Goal: Task Accomplishment & Management: Manage account settings

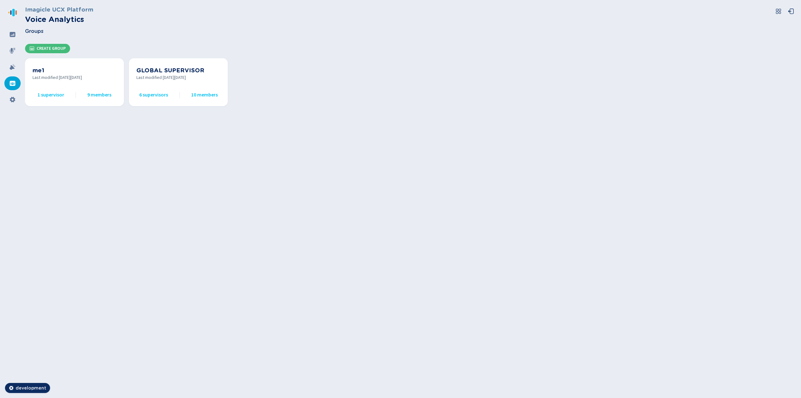
click at [129, 189] on div "Imagicle UCX Platform Voice Analytics Groups Create Group me1 Last modified [DA…" at bounding box center [413, 199] width 776 height 398
click at [59, 46] on button "Create Group" at bounding box center [47, 48] width 45 height 9
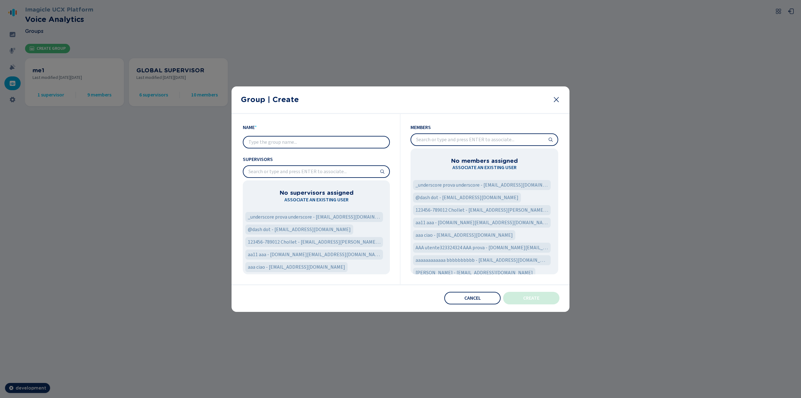
click at [327, 144] on input "text" at bounding box center [316, 141] width 146 height 11
type input "audit"
click at [302, 172] on input "search" at bounding box center [316, 171] width 146 height 11
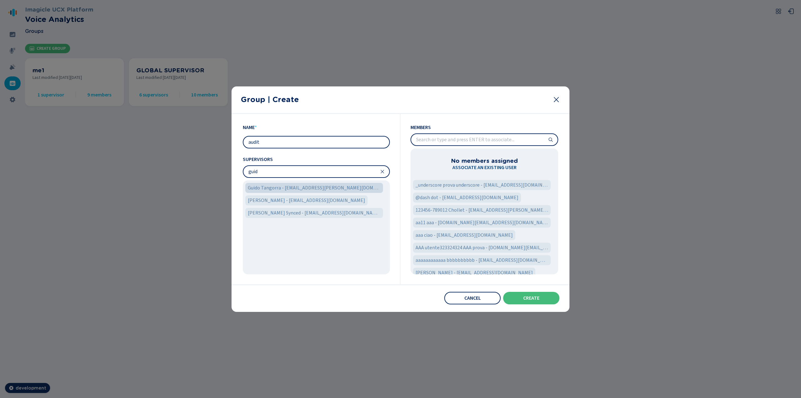
type input "guid"
click at [296, 189] on span "Guido Tangorra - [EMAIL_ADDRESS][PERSON_NAME][DOMAIN_NAME]" at bounding box center [314, 188] width 133 height 8
click at [384, 175] on input "guid" at bounding box center [316, 171] width 146 height 11
click at [382, 173] on icon at bounding box center [382, 171] width 5 height 5
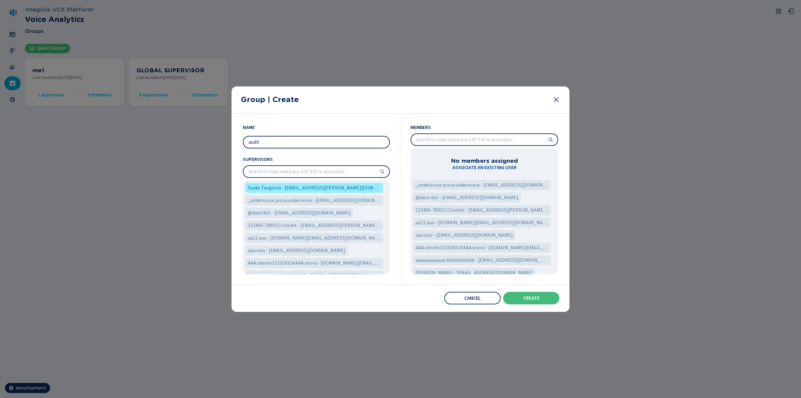
click at [291, 172] on input "search" at bounding box center [316, 171] width 146 height 11
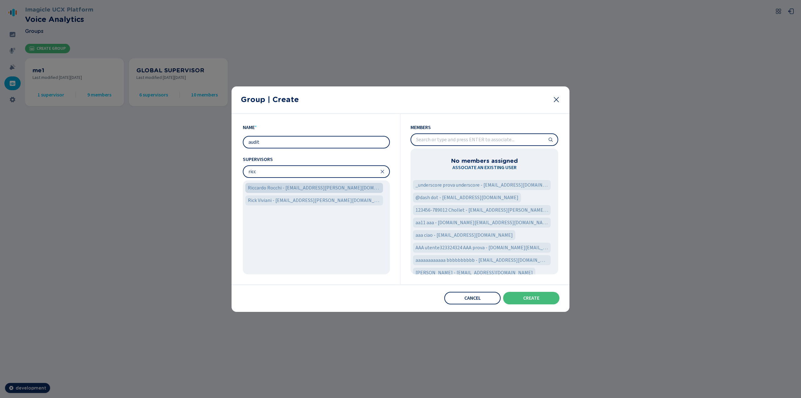
type input "ricc"
click at [290, 187] on span "Riccardo Rocchi - [EMAIL_ADDRESS][PERSON_NAME][DOMAIN_NAME]" at bounding box center [314, 188] width 133 height 8
click at [380, 212] on div "Riccardo Rocchi - [EMAIL_ADDRESS][PERSON_NAME][DOMAIN_NAME] Rick Viviani - [EMA…" at bounding box center [316, 227] width 147 height 94
click at [382, 171] on icon at bounding box center [382, 171] width 3 height 3
click at [435, 143] on input "search" at bounding box center [484, 139] width 146 height 11
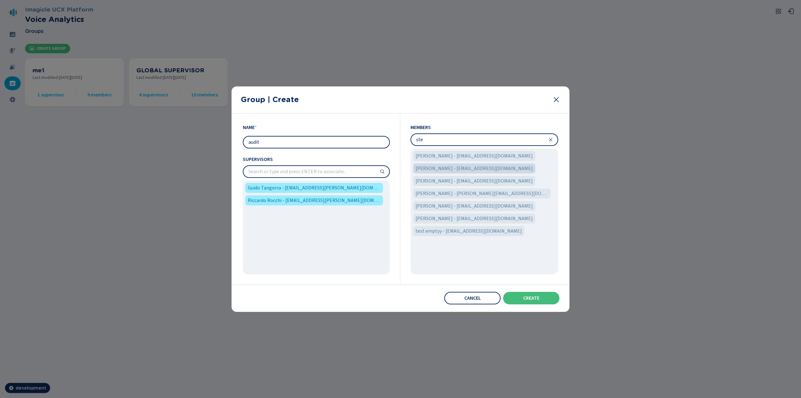
type input "ste"
click at [456, 167] on span "[PERSON_NAME] - [EMAIL_ADDRESS][DOMAIN_NAME]" at bounding box center [473, 169] width 117 height 8
click at [468, 184] on span "[PERSON_NAME] - [EMAIL_ADDRESS][DOMAIN_NAME]" at bounding box center [473, 181] width 117 height 8
click at [550, 142] on input "ste" at bounding box center [484, 139] width 146 height 11
click at [551, 138] on icon at bounding box center [550, 139] width 5 height 5
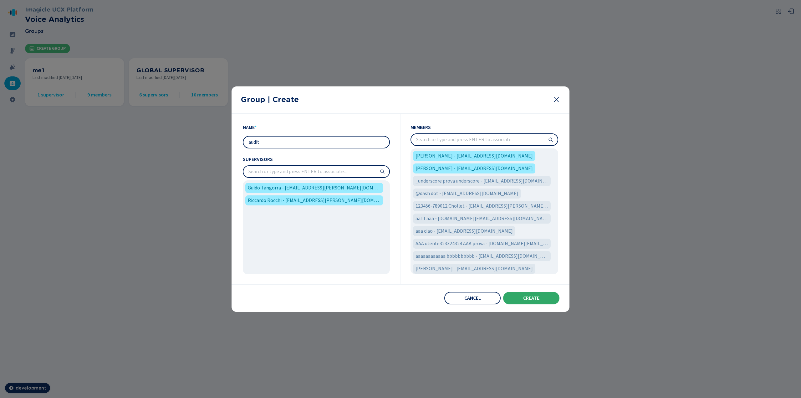
click at [528, 297] on span "Create" at bounding box center [531, 297] width 16 height 5
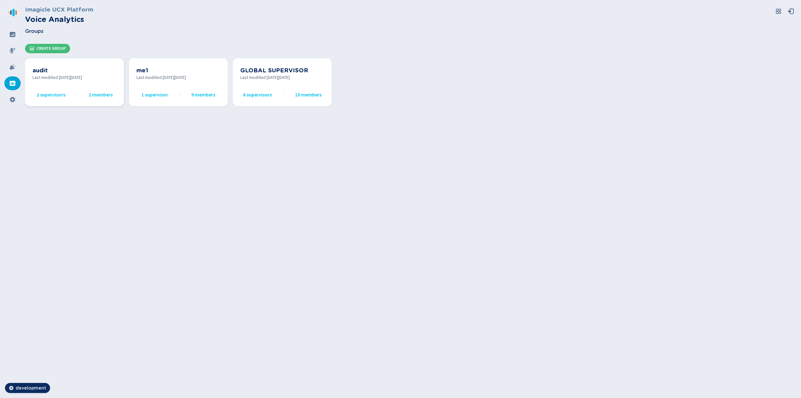
click at [80, 83] on div "audit Last modified [DATE][DATE] 2 supervisors 2 members" at bounding box center [75, 82] width 84 height 33
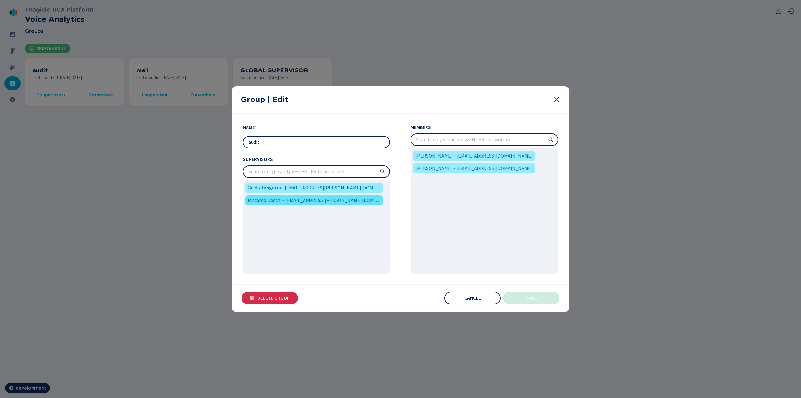
click at [309, 201] on span "Riccardo Rocchi - [EMAIL_ADDRESS][PERSON_NAME][DOMAIN_NAME]" at bounding box center [314, 200] width 133 height 8
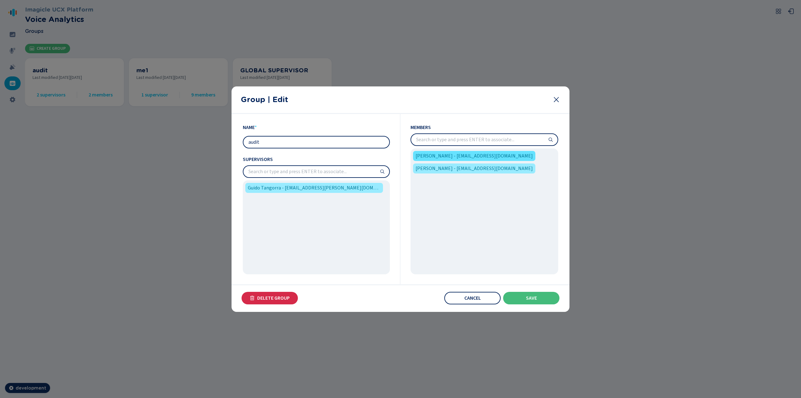
click at [463, 156] on span "[PERSON_NAME] - [EMAIL_ADDRESS][DOMAIN_NAME]" at bounding box center [473, 156] width 117 height 8
click at [275, 143] on input "audit" at bounding box center [316, 141] width 146 height 11
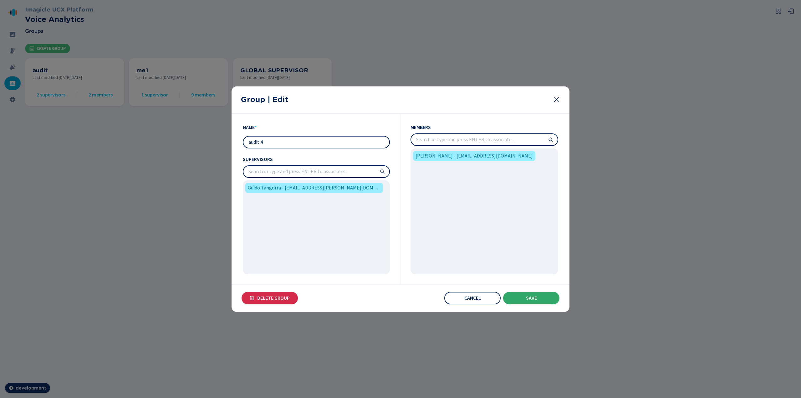
type input "audit 4"
click at [528, 299] on span "Save" at bounding box center [531, 297] width 11 height 5
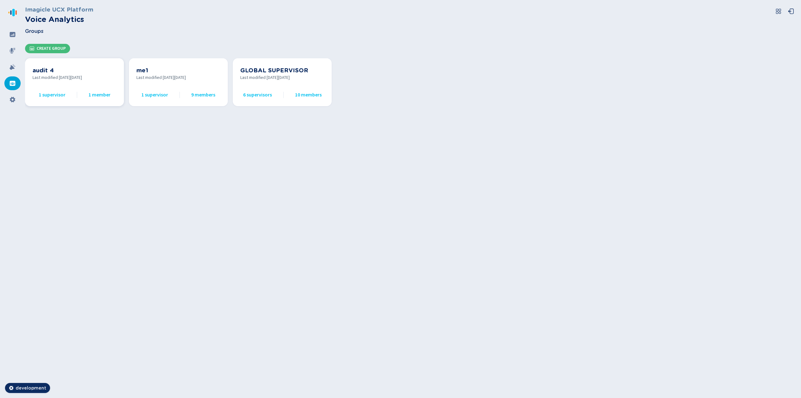
click at [80, 85] on div "audit 4 Last modified [DATE][DATE] 1 supervisor 1 member" at bounding box center [75, 82] width 84 height 33
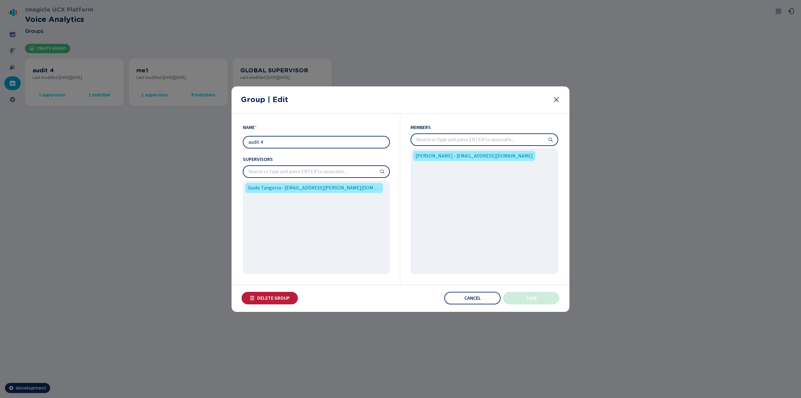
click at [268, 300] on span "Delete Group" at bounding box center [273, 297] width 33 height 5
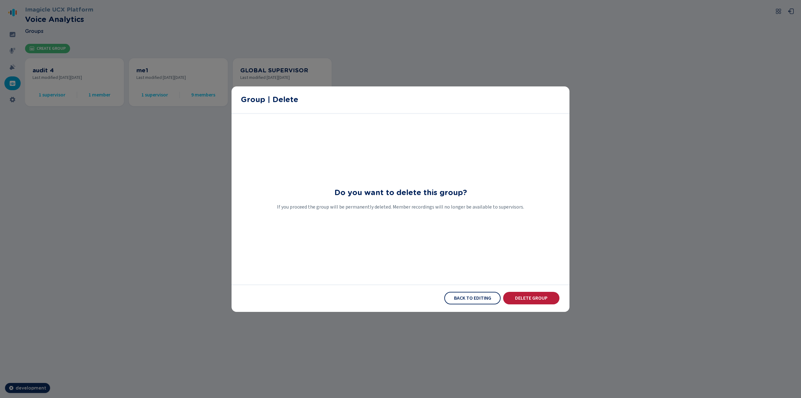
click at [528, 300] on button "Delete Group" at bounding box center [531, 298] width 56 height 13
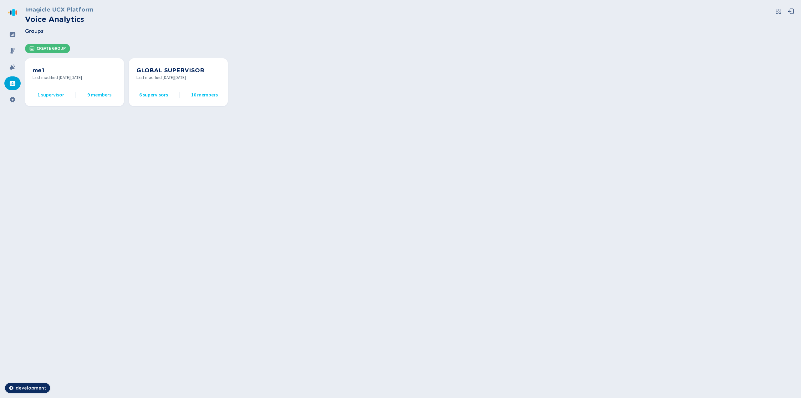
click at [51, 42] on section "Imagicle UCX Platform Voice Analytics Groups" at bounding box center [413, 22] width 776 height 44
click at [50, 46] on span "Create Group" at bounding box center [51, 48] width 29 height 5
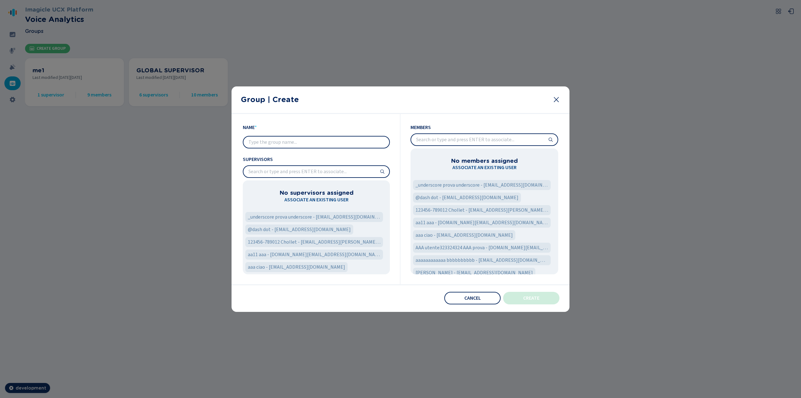
click at [271, 142] on input "text" at bounding box center [316, 141] width 146 height 11
type input "aaa"
click at [276, 169] on input "search" at bounding box center [316, 171] width 146 height 11
click at [273, 244] on span "123456-789012 Chollet - [EMAIL_ADDRESS][PERSON_NAME][DOMAIN_NAME]" at bounding box center [314, 242] width 133 height 8
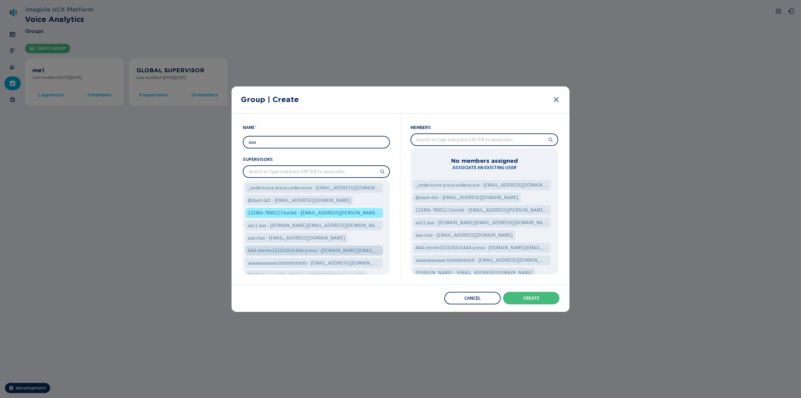
click at [275, 250] on span "AAA utente323324324 AAA prova - [DOMAIN_NAME][EMAIL_ADDRESS][DOMAIN_NAME]" at bounding box center [314, 250] width 133 height 8
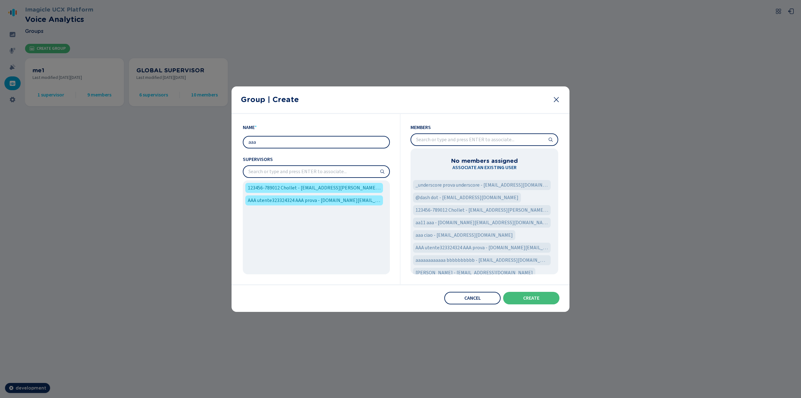
click at [429, 142] on input "search" at bounding box center [484, 139] width 146 height 11
click at [439, 212] on span "123456-789012 Chollet - [EMAIL_ADDRESS][PERSON_NAME][DOMAIN_NAME]" at bounding box center [481, 210] width 133 height 8
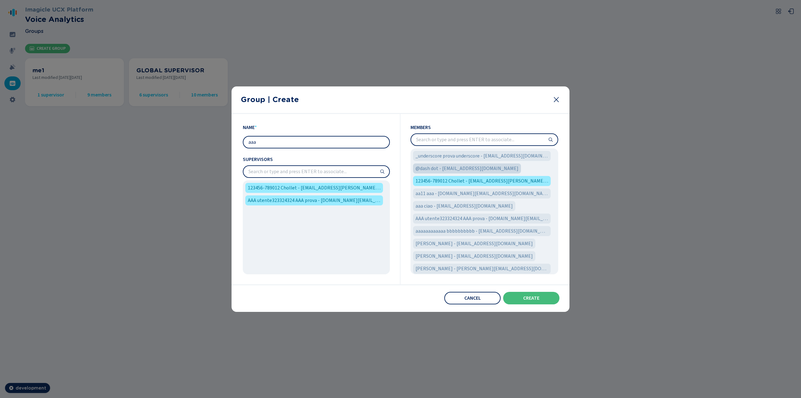
click at [440, 170] on span "@dash dot - [EMAIL_ADDRESS][DOMAIN_NAME]" at bounding box center [466, 169] width 103 height 8
click at [457, 180] on span "123456-789012 Chollet - [EMAIL_ADDRESS][PERSON_NAME][DOMAIN_NAME]" at bounding box center [481, 181] width 133 height 8
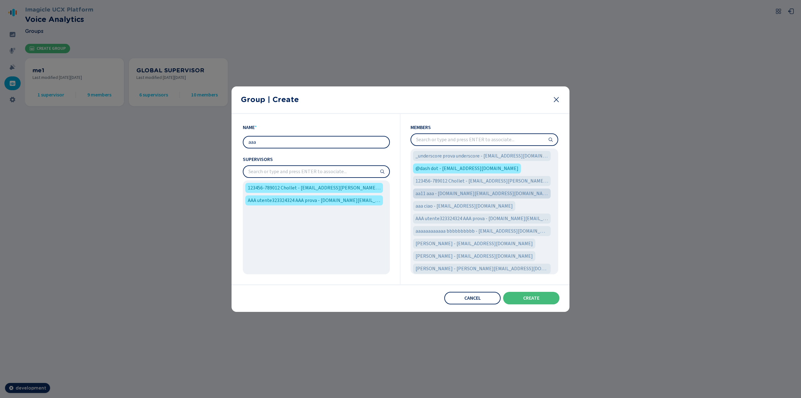
click at [453, 192] on span "aa11 aaa - [DOMAIN_NAME][EMAIL_ADDRESS][DOMAIN_NAME]" at bounding box center [481, 194] width 133 height 8
click at [530, 299] on span "Create" at bounding box center [531, 297] width 16 height 5
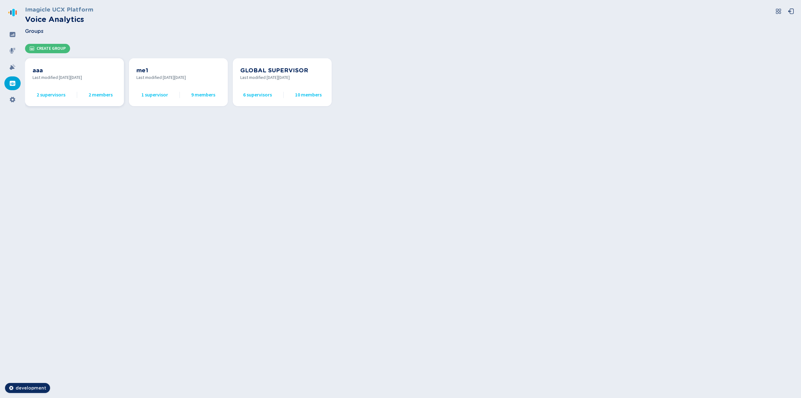
click at [71, 79] on span "Last modified [DATE][DATE]" at bounding box center [75, 77] width 84 height 7
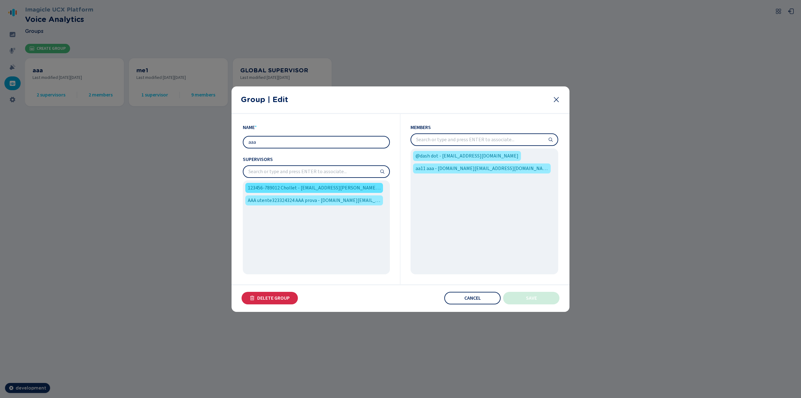
click at [331, 188] on span "123456-789012 Chollet - [EMAIL_ADDRESS][PERSON_NAME][DOMAIN_NAME]" at bounding box center [314, 188] width 133 height 8
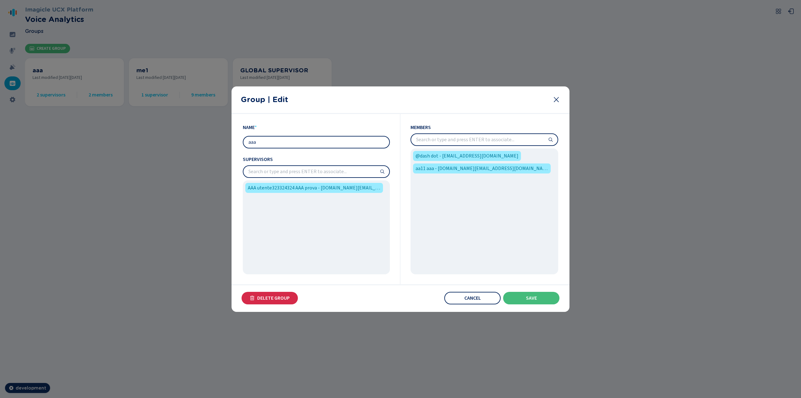
drag, startPoint x: 329, startPoint y: 143, endPoint x: 223, endPoint y: 143, distance: 105.4
click at [223, 143] on div "Group | Edit Name * aaa Supervisors AAA utente323324324 AAA prova - [DOMAIN_NAM…" at bounding box center [400, 199] width 801 height 398
type input "bbb"
click at [457, 154] on span "@dash dot - [EMAIL_ADDRESS][DOMAIN_NAME]" at bounding box center [466, 156] width 103 height 8
click at [522, 295] on button "Save" at bounding box center [531, 298] width 56 height 13
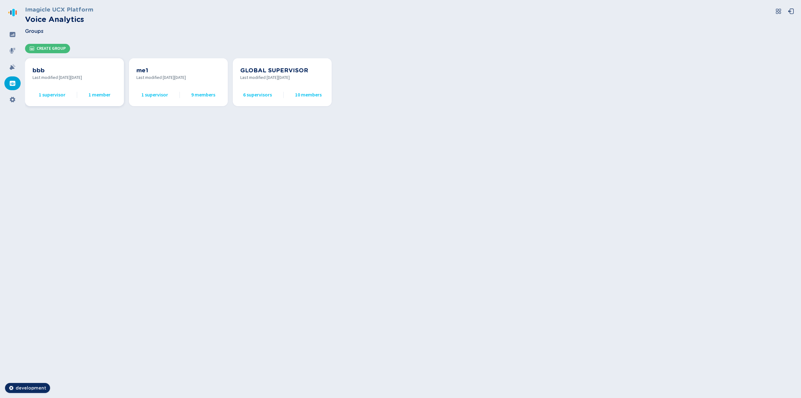
click at [63, 79] on span "Last modified [DATE][DATE]" at bounding box center [75, 77] width 84 height 7
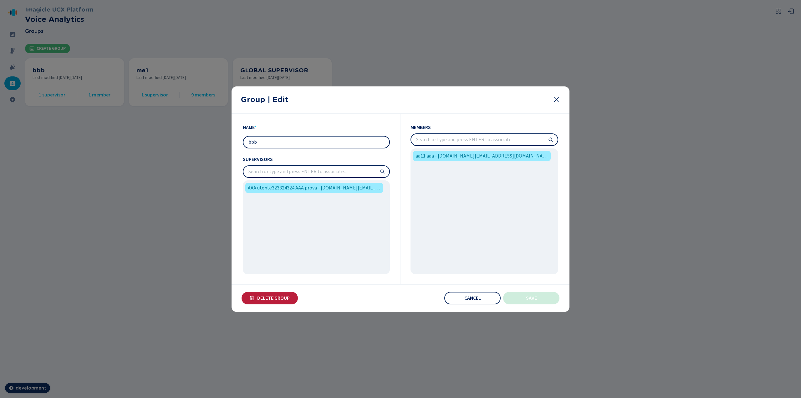
click at [272, 298] on span "Delete Group" at bounding box center [273, 297] width 33 height 5
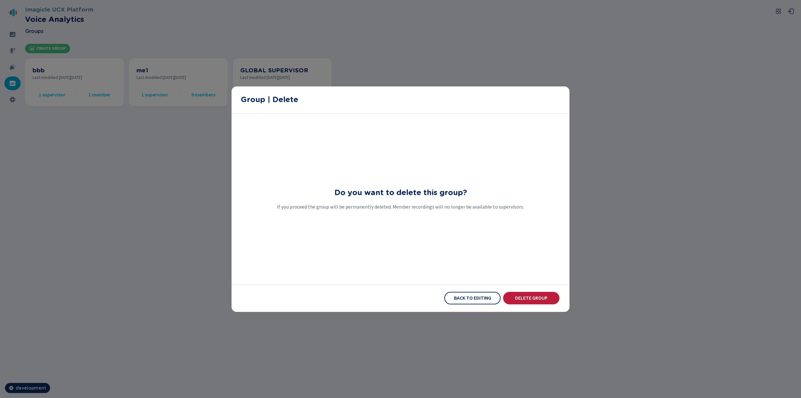
click at [530, 296] on span "Delete Group" at bounding box center [531, 297] width 33 height 5
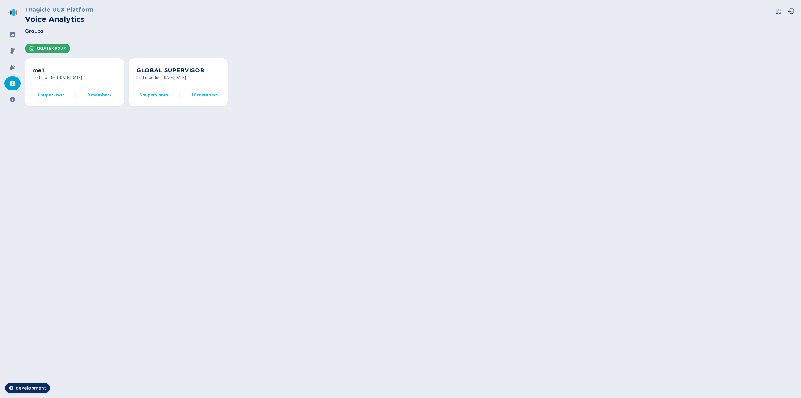
click at [52, 49] on span "Create Group" at bounding box center [51, 48] width 29 height 5
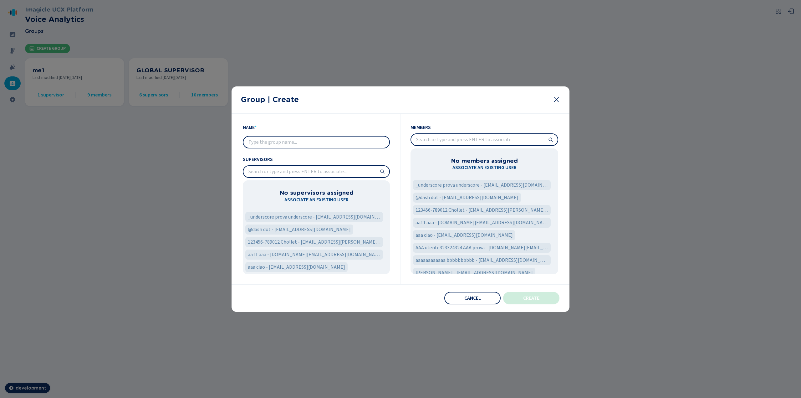
click at [274, 145] on input "text" at bounding box center [316, 141] width 146 height 11
type input "audit 1"
click at [253, 175] on input "search" at bounding box center [316, 171] width 146 height 11
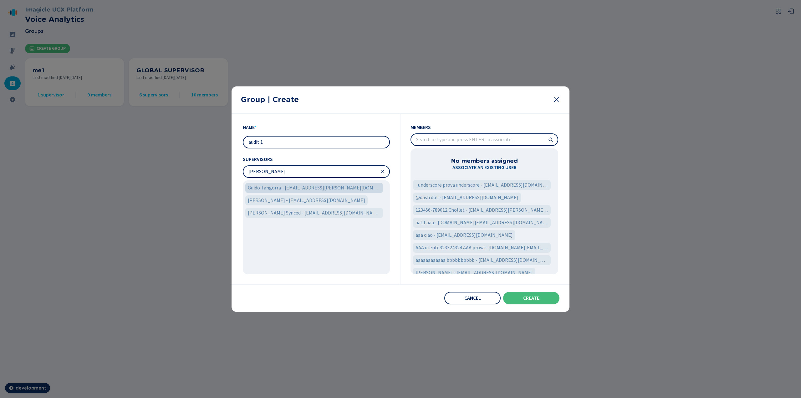
type input "[PERSON_NAME]"
click at [269, 187] on span "Guido Tangorra - [EMAIL_ADDRESS][PERSON_NAME][DOMAIN_NAME]" at bounding box center [314, 188] width 133 height 8
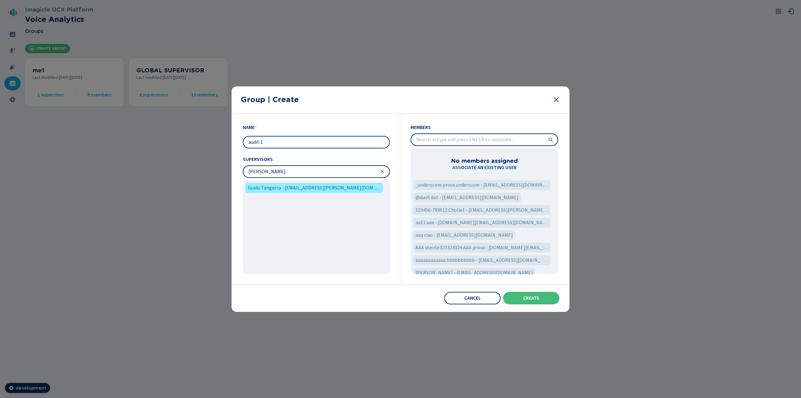
click at [448, 136] on input "search" at bounding box center [484, 139] width 146 height 11
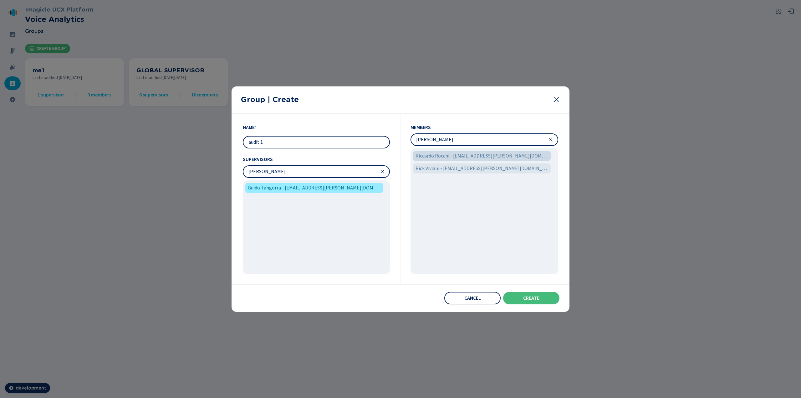
type input "[PERSON_NAME]"
click at [453, 156] on span "Riccardo Rocchi - [EMAIL_ADDRESS][PERSON_NAME][DOMAIN_NAME]" at bounding box center [481, 156] width 133 height 8
click at [550, 139] on icon at bounding box center [550, 139] width 3 height 3
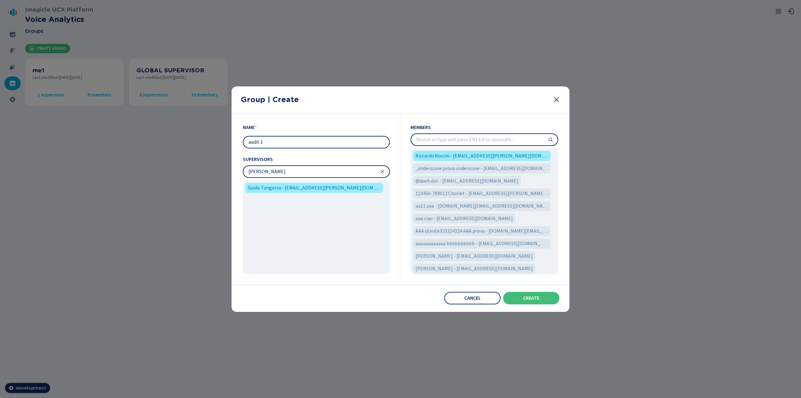
click at [382, 171] on icon at bounding box center [382, 171] width 5 height 5
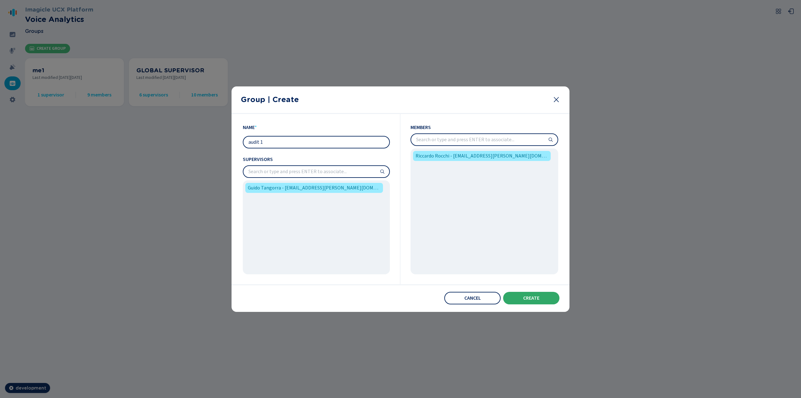
click at [532, 297] on span "Create" at bounding box center [531, 297] width 16 height 5
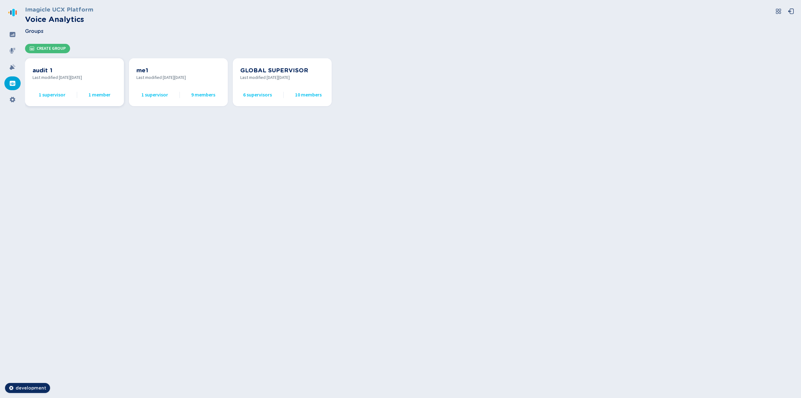
click at [74, 76] on span "Last modified [DATE][DATE]" at bounding box center [75, 77] width 84 height 7
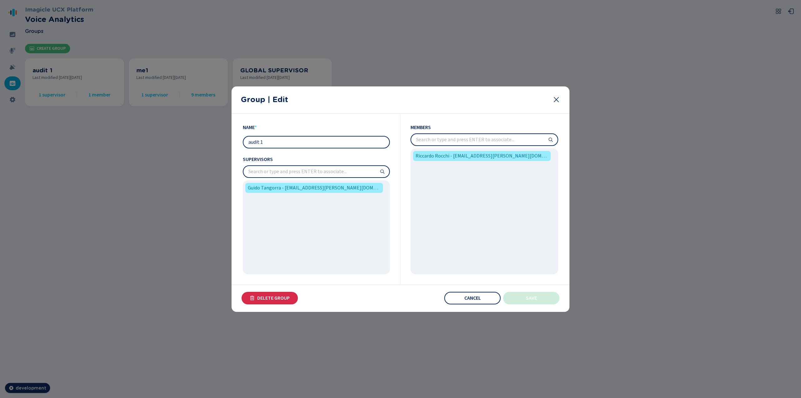
click at [281, 145] on input "audit 1" at bounding box center [316, 141] width 146 height 11
type input "audit 2"
click at [347, 175] on input "search" at bounding box center [316, 171] width 146 height 11
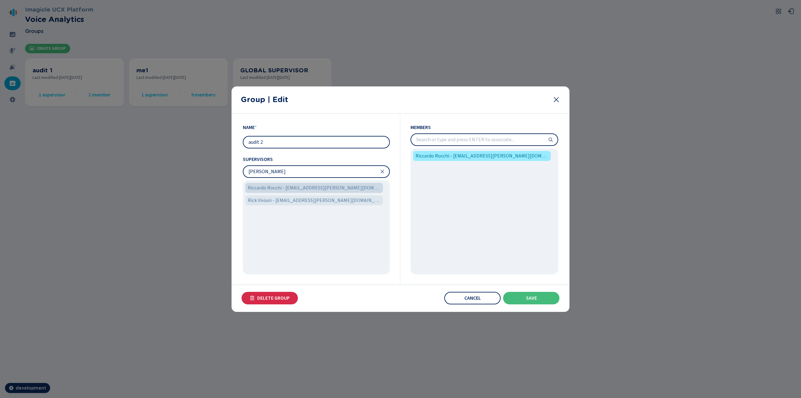
type input "[PERSON_NAME]"
click at [332, 189] on span "Riccardo Rocchi - [EMAIL_ADDRESS][PERSON_NAME][DOMAIN_NAME]" at bounding box center [314, 188] width 133 height 8
click at [453, 140] on input "search" at bounding box center [484, 139] width 146 height 11
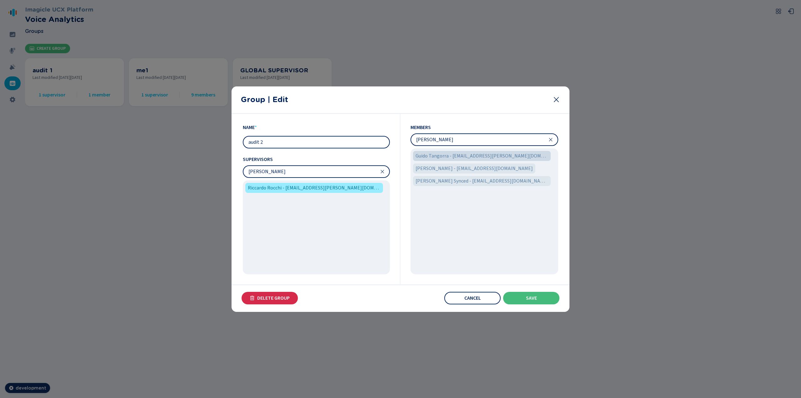
type input "[PERSON_NAME]"
click at [452, 154] on span "Guido Tangorra - [EMAIL_ADDRESS][PERSON_NAME][DOMAIN_NAME]" at bounding box center [481, 156] width 133 height 8
click at [555, 139] on input "[PERSON_NAME]" at bounding box center [484, 139] width 146 height 11
click at [551, 138] on icon at bounding box center [550, 139] width 5 height 5
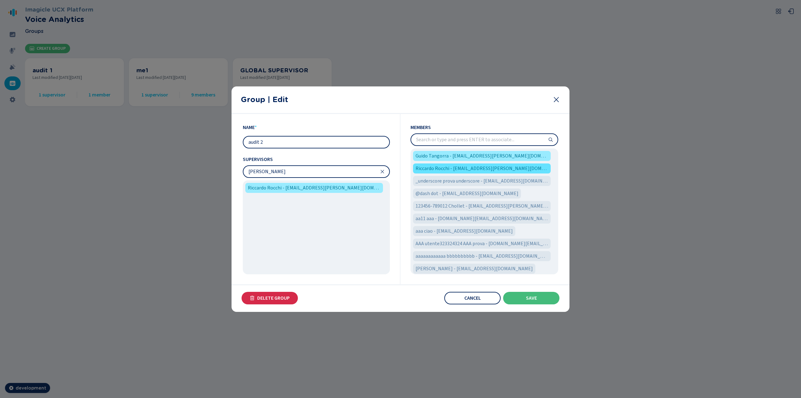
click at [508, 166] on span "Riccardo Rocchi - [EMAIL_ADDRESS][PERSON_NAME][DOMAIN_NAME]" at bounding box center [481, 169] width 133 height 8
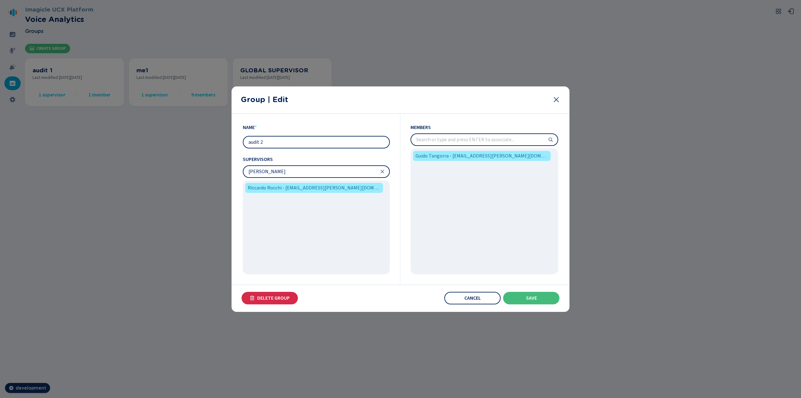
click at [382, 172] on icon at bounding box center [382, 171] width 5 height 5
click at [296, 192] on div "Guido Tangorra - [EMAIL_ADDRESS][PERSON_NAME][DOMAIN_NAME]" at bounding box center [314, 188] width 138 height 10
click at [532, 300] on span "Save" at bounding box center [531, 297] width 11 height 5
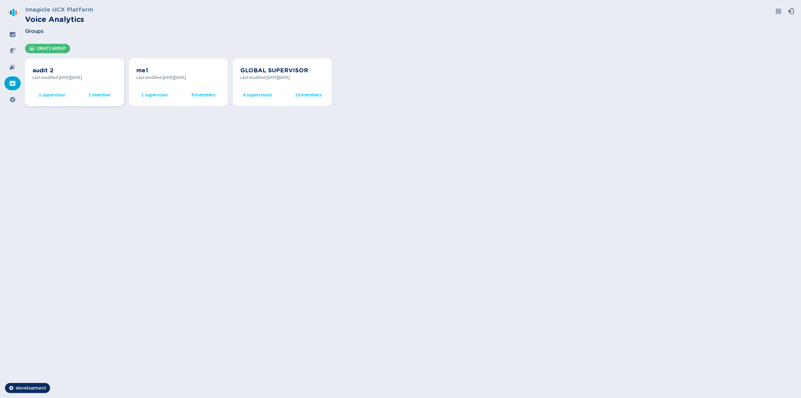
click at [50, 82] on div "audit 2 Last modified [DATE][DATE] 1 supervisor 1 member" at bounding box center [75, 82] width 84 height 33
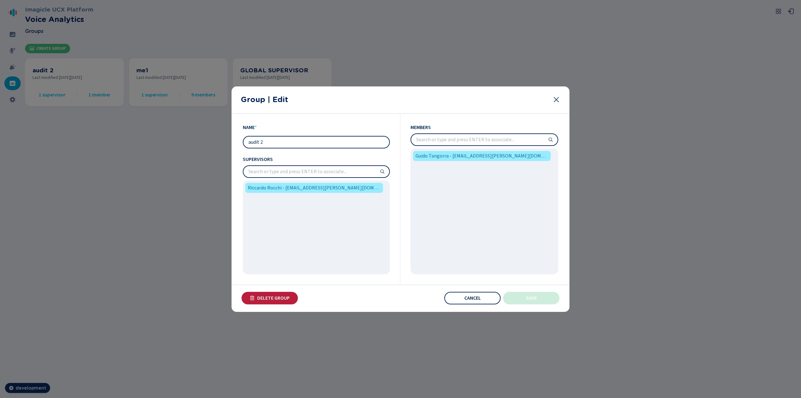
click at [282, 295] on button "Delete Group" at bounding box center [269, 298] width 56 height 13
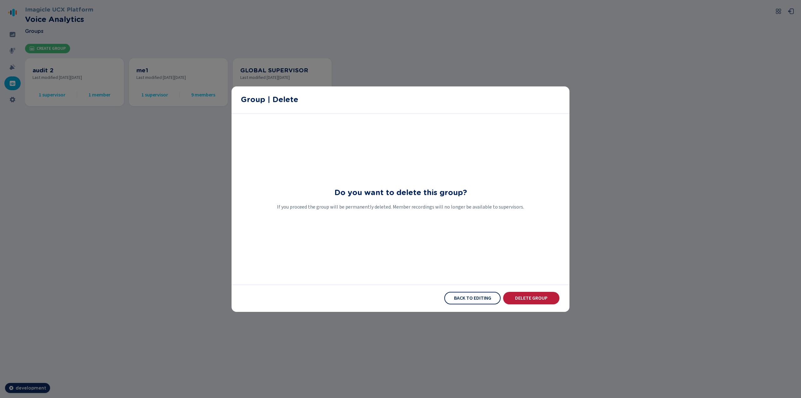
click at [535, 295] on span "Delete Group" at bounding box center [531, 297] width 33 height 5
